Goal: Task Accomplishment & Management: Manage account settings

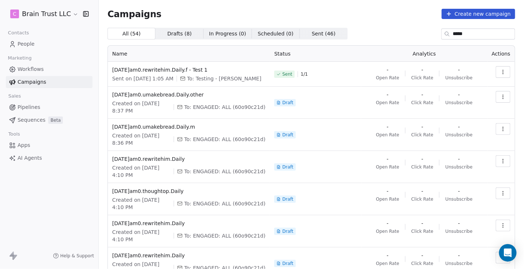
click at [506, 75] on button "button" at bounding box center [503, 72] width 15 height 12
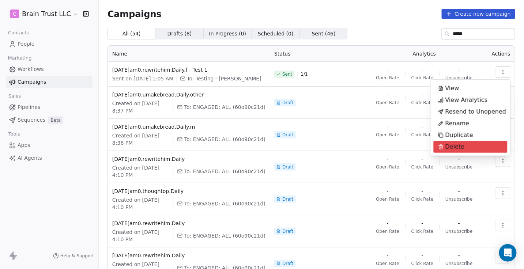
click at [459, 143] on span "Delete" at bounding box center [454, 147] width 19 height 9
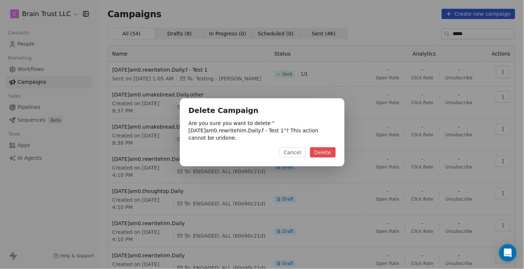
click at [326, 153] on button "Delete" at bounding box center [323, 152] width 26 height 10
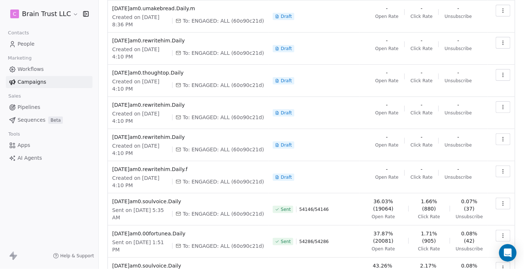
scroll to position [95, 0]
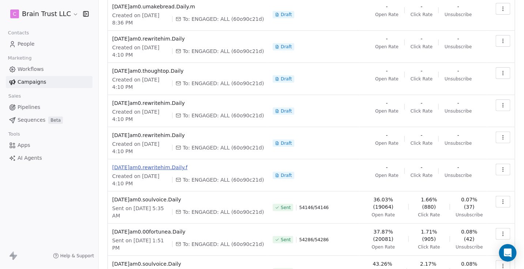
click at [177, 166] on span "[DATE]am0.rewritehim.Daily.f" at bounding box center [188, 167] width 152 height 7
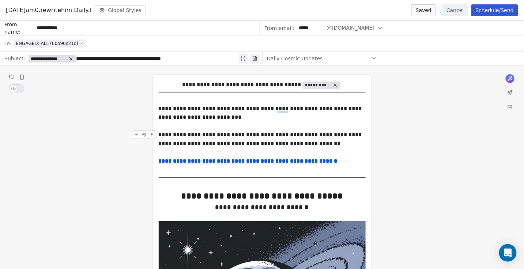
click at [489, 14] on button "Schedule/Send" at bounding box center [494, 10] width 47 height 12
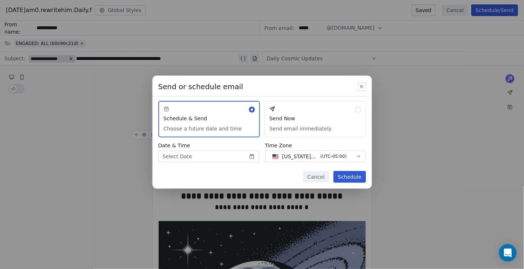
click at [222, 155] on body "C Brain Trust LLC Contacts People Marketing Workflows Campaigns Sales Pipelines…" at bounding box center [262, 134] width 524 height 269
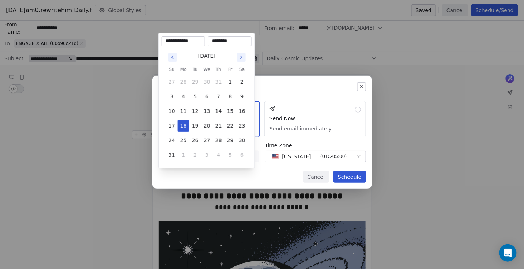
click at [231, 45] on input "********" at bounding box center [230, 41] width 41 height 7
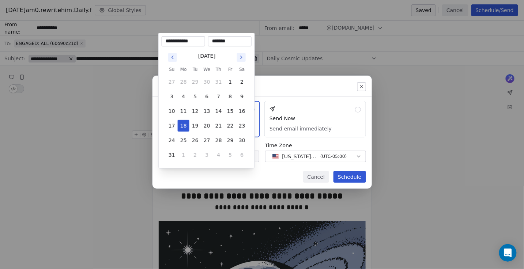
type input "********"
click at [314, 86] on div "Send or schedule email Schedule & Send Choose a future date and time Send Now S…" at bounding box center [262, 134] width 524 height 141
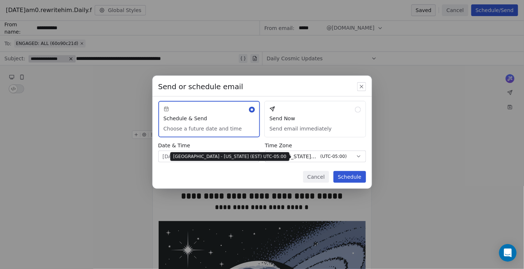
click at [289, 154] on span "[US_STATE] - EST" at bounding box center [299, 156] width 35 height 7
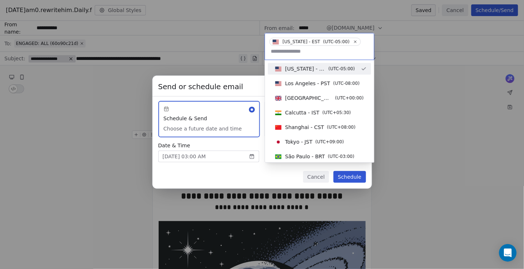
click at [314, 68] on span "[US_STATE] - EST" at bounding box center [305, 68] width 41 height 7
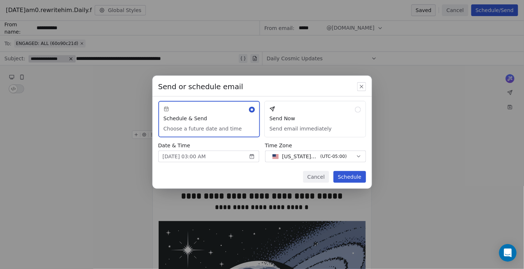
click at [348, 178] on button "Schedule" at bounding box center [350, 177] width 32 height 12
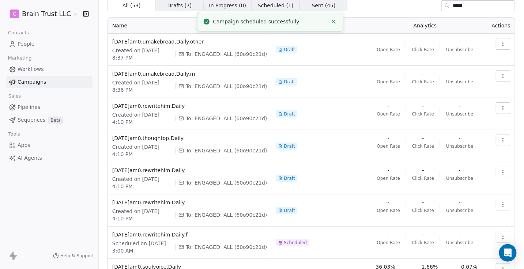
scroll to position [23, 0]
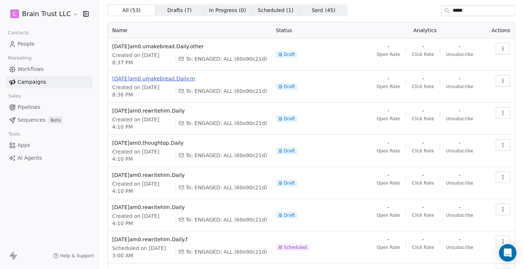
click at [177, 79] on span "[DATE]am0.umakebread.Daily.m" at bounding box center [189, 78] width 155 height 7
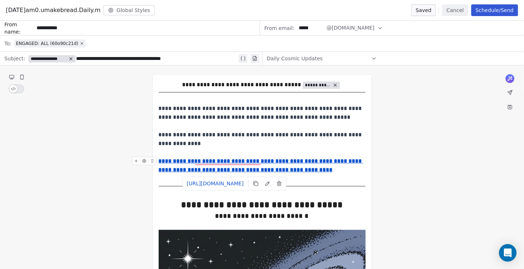
click at [234, 169] on u "**********" at bounding box center [261, 165] width 205 height 14
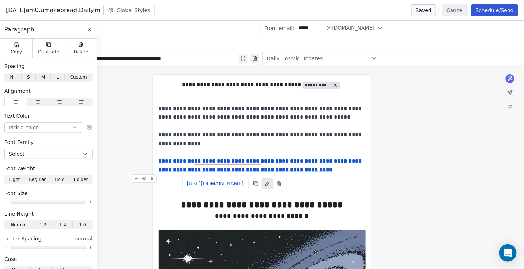
click at [269, 183] on icon at bounding box center [267, 184] width 4 height 4
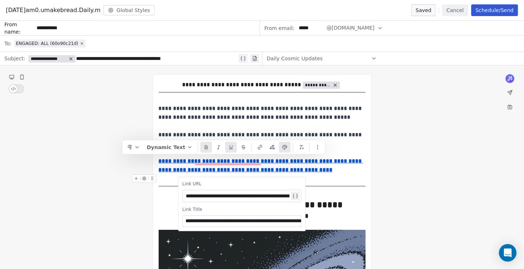
click at [256, 197] on div "**********" at bounding box center [238, 196] width 104 height 9
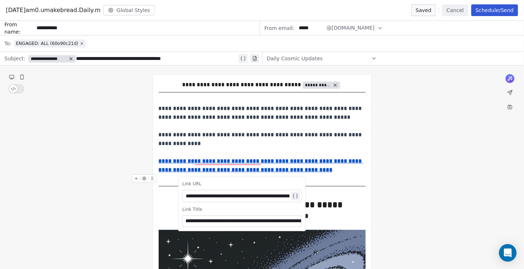
scroll to position [0, 149]
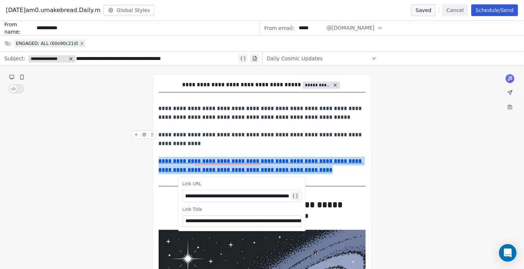
click at [340, 146] on div "**********" at bounding box center [262, 140] width 207 height 18
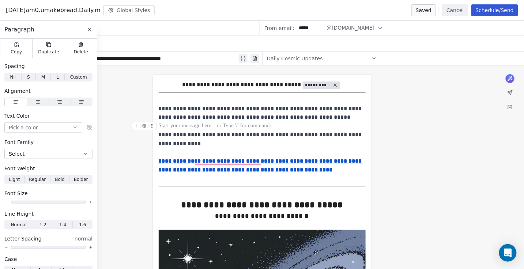
click at [345, 126] on div "To enrich screen reader interactions, please activate Accessibility in Grammarl…" at bounding box center [262, 126] width 207 height 9
click at [86, 31] on button at bounding box center [89, 29] width 9 height 9
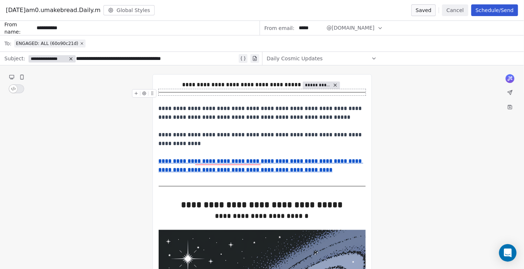
click at [495, 10] on button "Schedule/Send" at bounding box center [494, 10] width 47 height 12
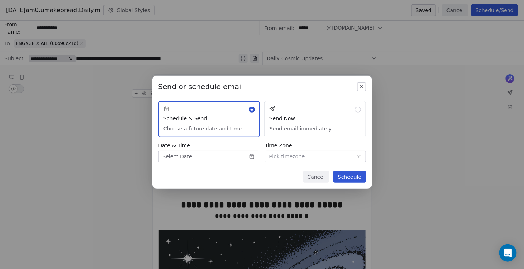
click at [220, 160] on body "C Brain Trust LLC Contacts People Marketing Workflows Campaigns Sales Pipelines…" at bounding box center [262, 134] width 524 height 269
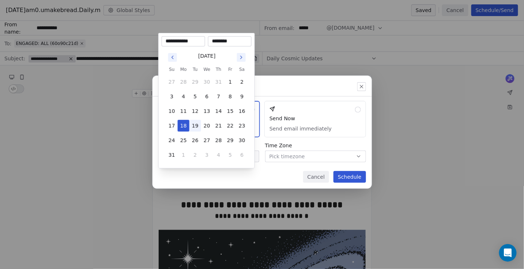
click at [195, 126] on button "19" at bounding box center [195, 126] width 12 height 12
type input "**********"
click at [231, 42] on input "********" at bounding box center [230, 41] width 41 height 7
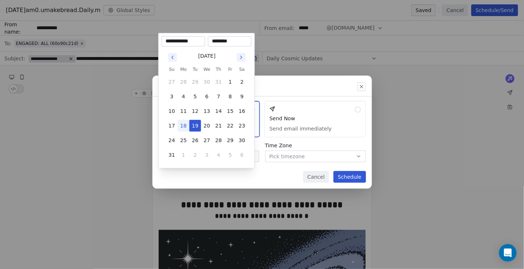
type input "********"
click at [329, 84] on div "Send or schedule email Schedule & Send Choose a future date and time Send Now S…" at bounding box center [262, 134] width 524 height 141
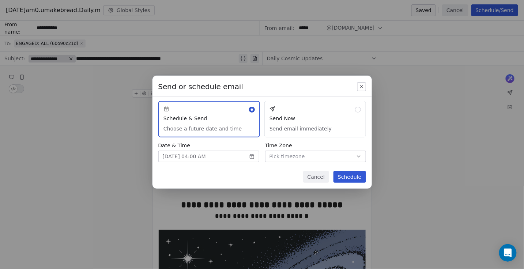
click at [286, 123] on button "Send Now Send email immediately" at bounding box center [315, 119] width 102 height 37
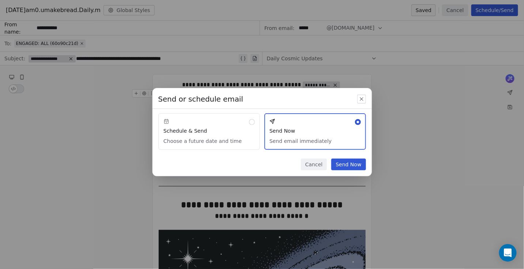
click at [213, 127] on button "Schedule & Send Choose a future date and time" at bounding box center [209, 131] width 102 height 37
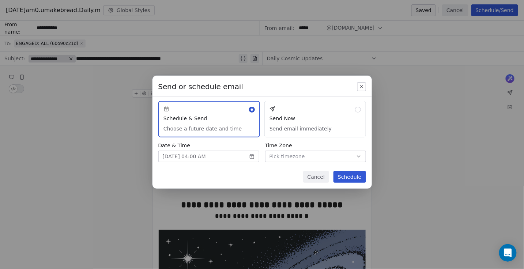
click at [303, 157] on span "Pick timezone" at bounding box center [287, 157] width 35 height 8
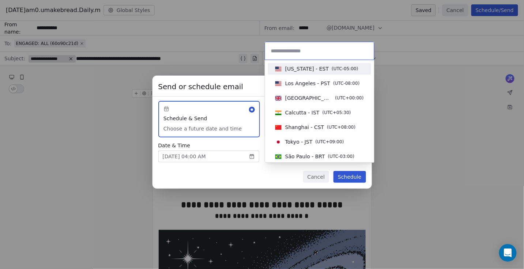
click at [312, 68] on span "[US_STATE] - EST" at bounding box center [307, 68] width 44 height 7
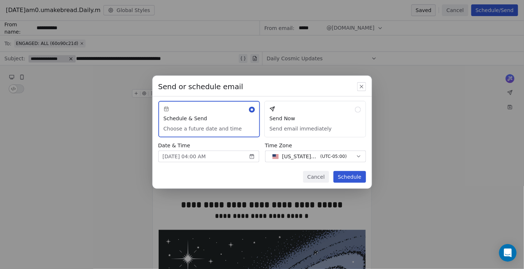
click at [259, 178] on div "Cancel Schedule" at bounding box center [261, 180] width 219 height 18
click at [356, 178] on button "Schedule" at bounding box center [350, 177] width 32 height 12
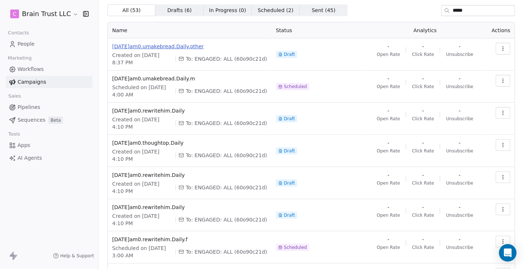
click at [202, 44] on span "[DATE]am0.umakebread.Daily.other" at bounding box center [189, 46] width 155 height 7
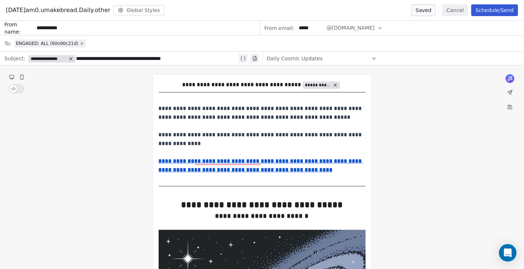
click at [461, 6] on button "Cancel" at bounding box center [455, 10] width 26 height 12
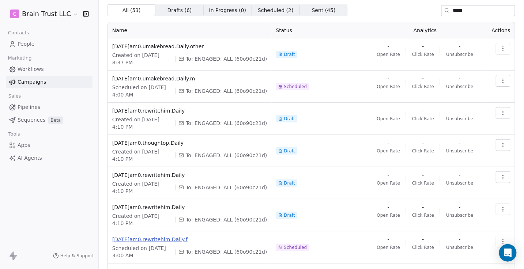
click at [183, 238] on span "[DATE]am0.rewritehim.Daily.f" at bounding box center [189, 239] width 155 height 7
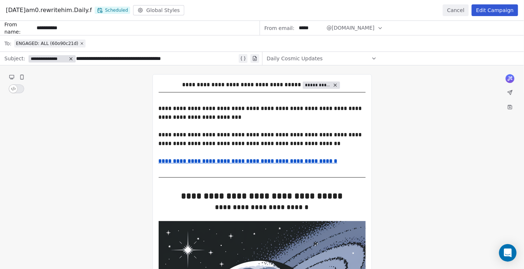
click at [498, 11] on button "Edit Campaign" at bounding box center [495, 10] width 46 height 12
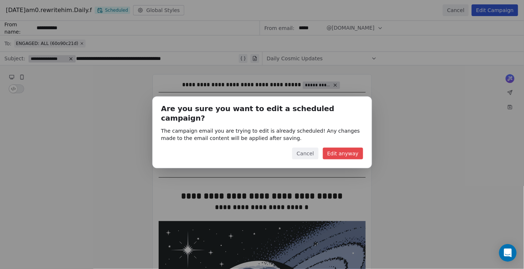
click at [350, 148] on button "Edit anyway" at bounding box center [343, 154] width 40 height 12
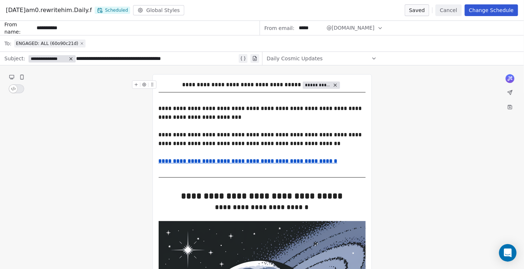
click at [80, 44] on icon at bounding box center [82, 43] width 4 height 4
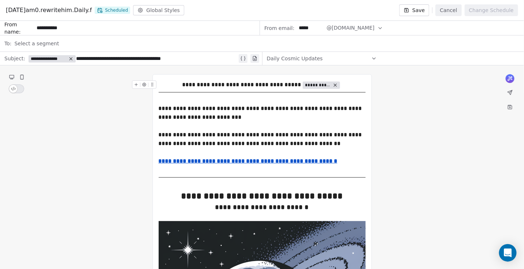
click at [45, 43] on span "Select a segment" at bounding box center [36, 43] width 45 height 7
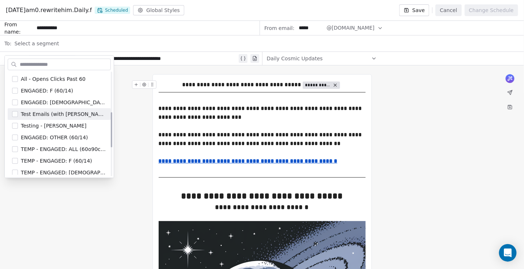
scroll to position [117, 0]
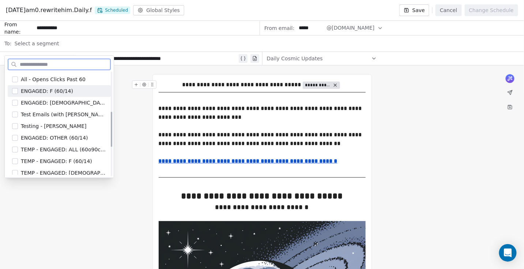
click at [63, 88] on span "ENGAGED: F (60/14)" at bounding box center [47, 90] width 52 height 7
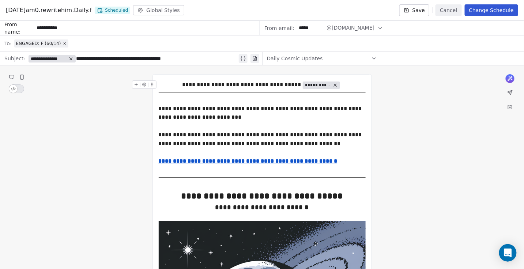
click at [426, 12] on button "Save" at bounding box center [414, 10] width 30 height 12
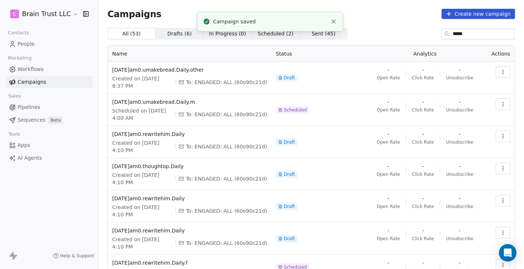
scroll to position [80, 0]
